Goal: Complete application form

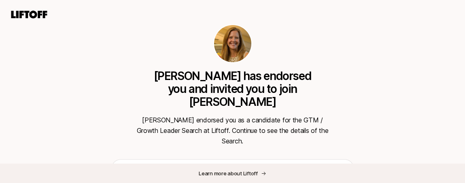
scroll to position [101, 0]
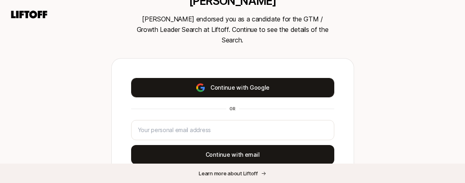
click at [237, 78] on button "Continue with Google" at bounding box center [232, 87] width 203 height 19
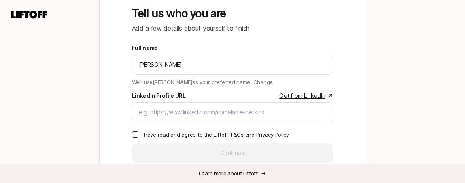
scroll to position [180, 0]
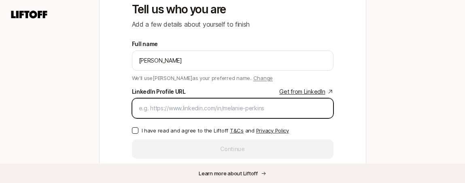
paste input "[URL][DOMAIN_NAME][PERSON_NAME]"
type input "[URL][DOMAIN_NAME][PERSON_NAME]"
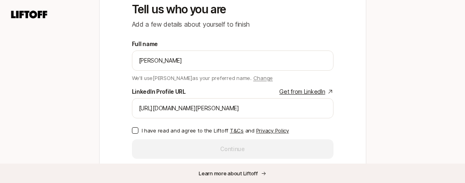
click at [135, 128] on button "I have read and agree to the Liftoff T&Cs and Privacy Policy" at bounding box center [135, 131] width 6 height 6
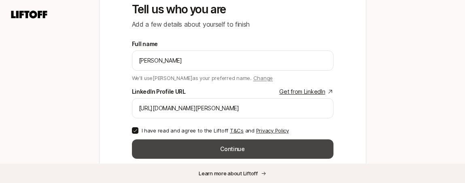
click at [205, 140] on button "Continue" at bounding box center [233, 149] width 202 height 19
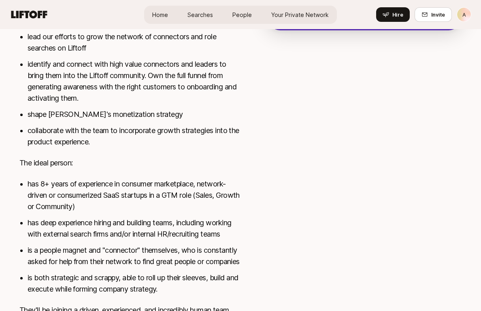
scroll to position [420, 0]
